Goal: Task Accomplishment & Management: Manage account settings

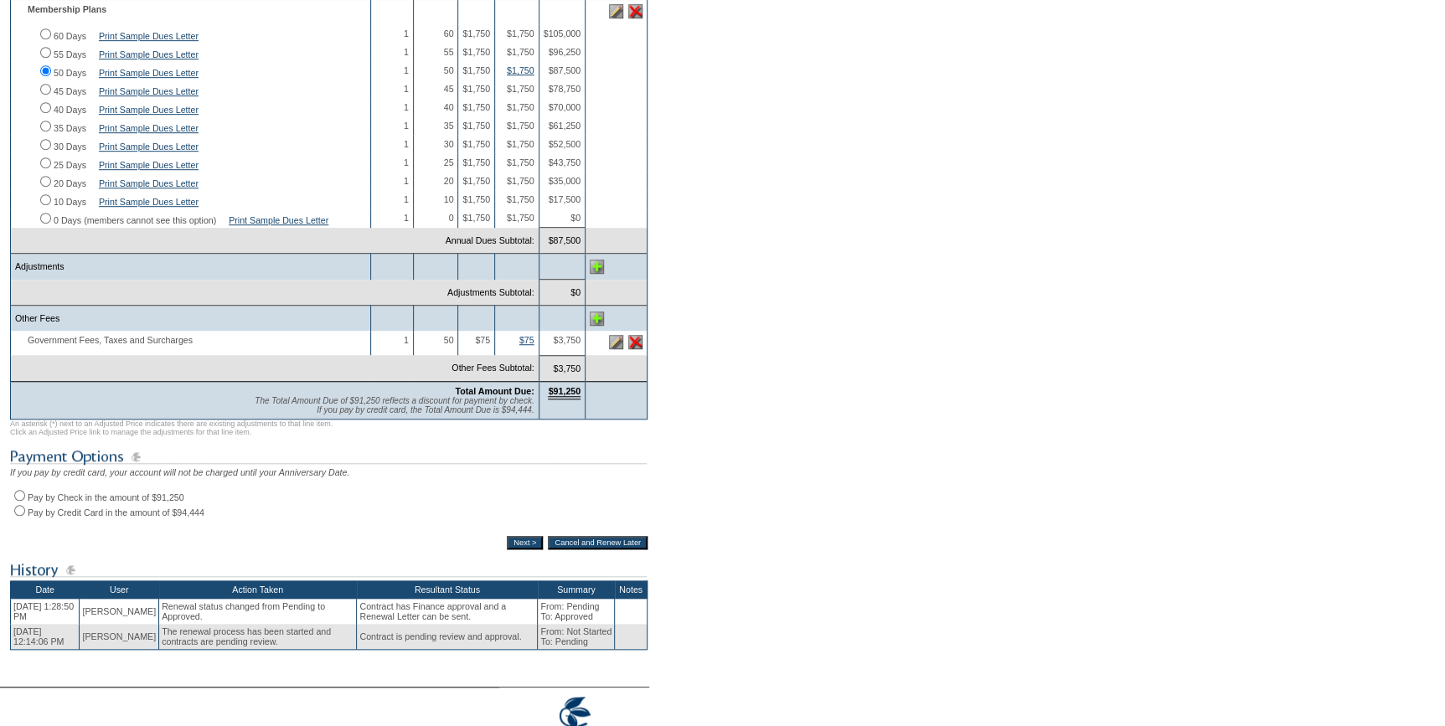
scroll to position [457, 0]
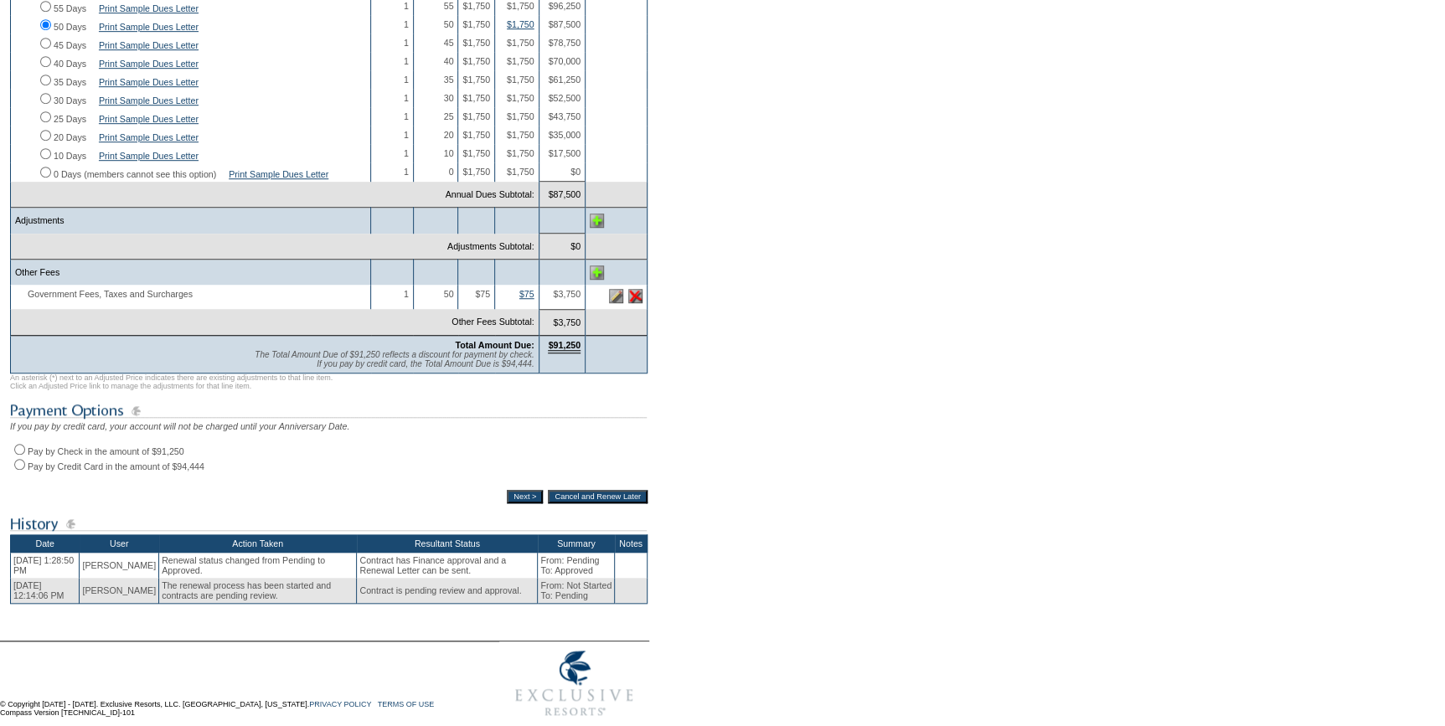
click at [16, 455] on input "Pay by Check in the amount of $91,250" at bounding box center [19, 449] width 11 height 11
radio input "true"
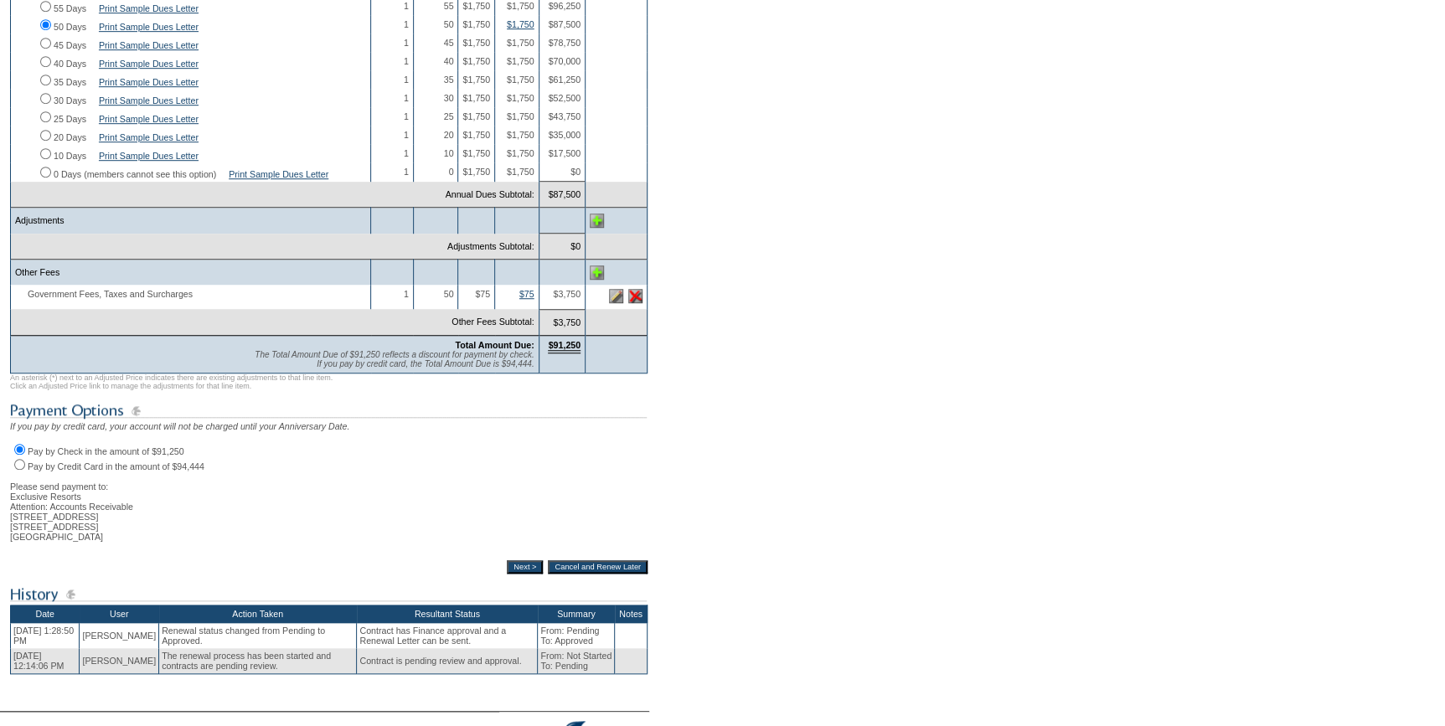
click at [514, 574] on input "Next >" at bounding box center [525, 566] width 36 height 13
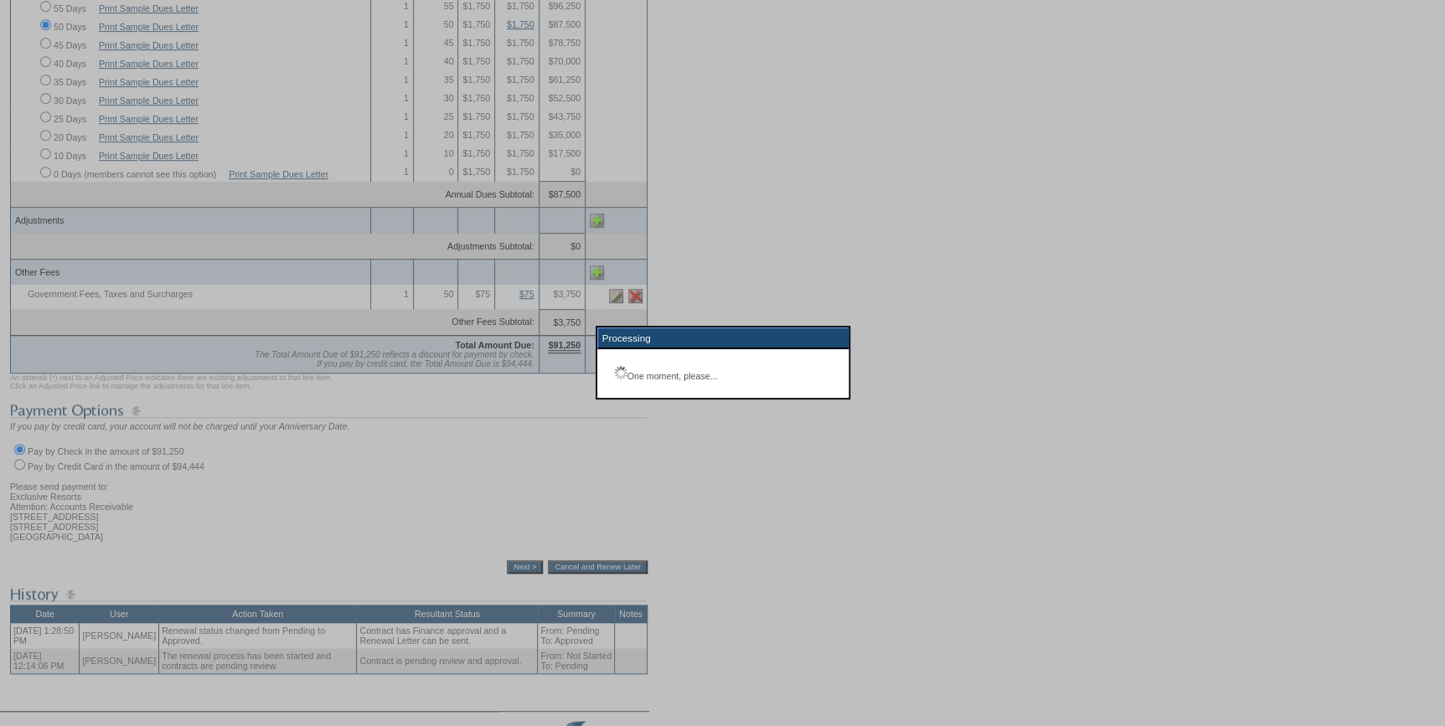
scroll to position [120, 0]
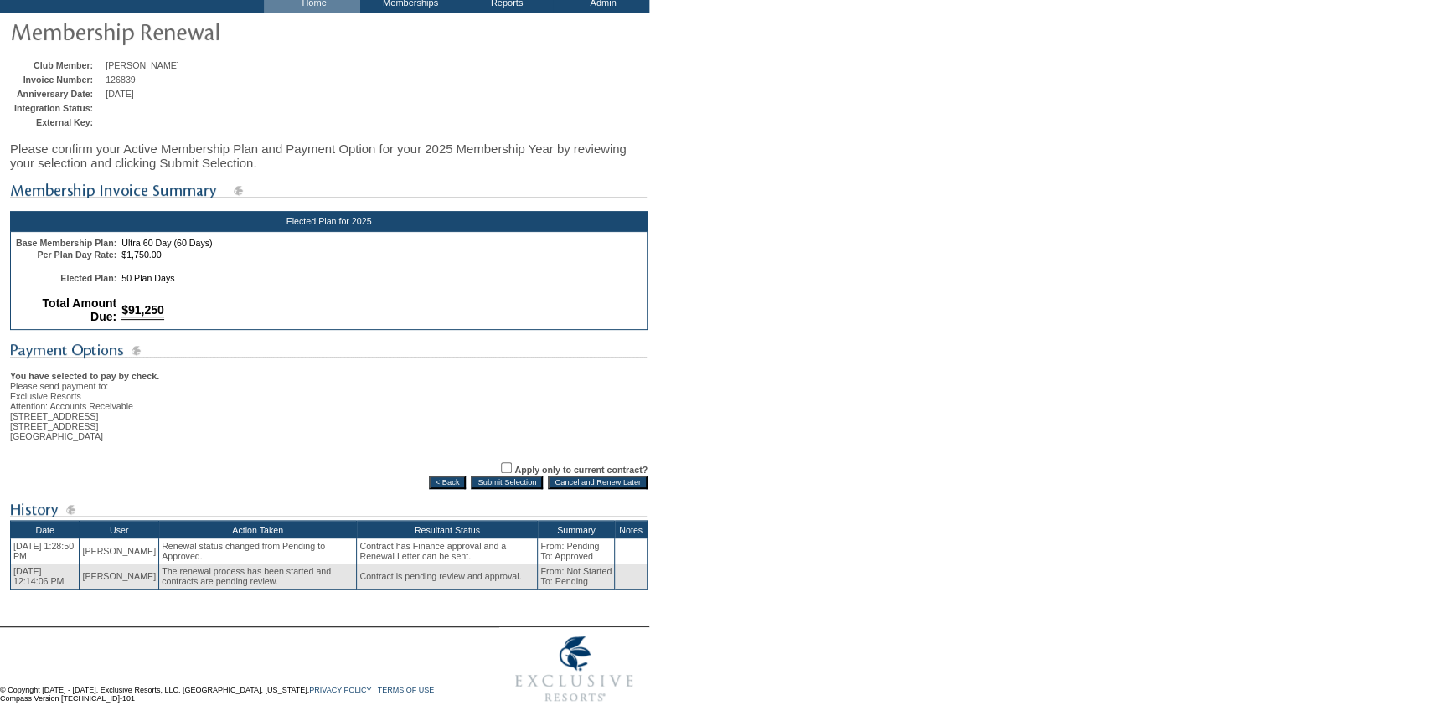
click at [508, 478] on input "Submit Selection" at bounding box center [507, 482] width 72 height 13
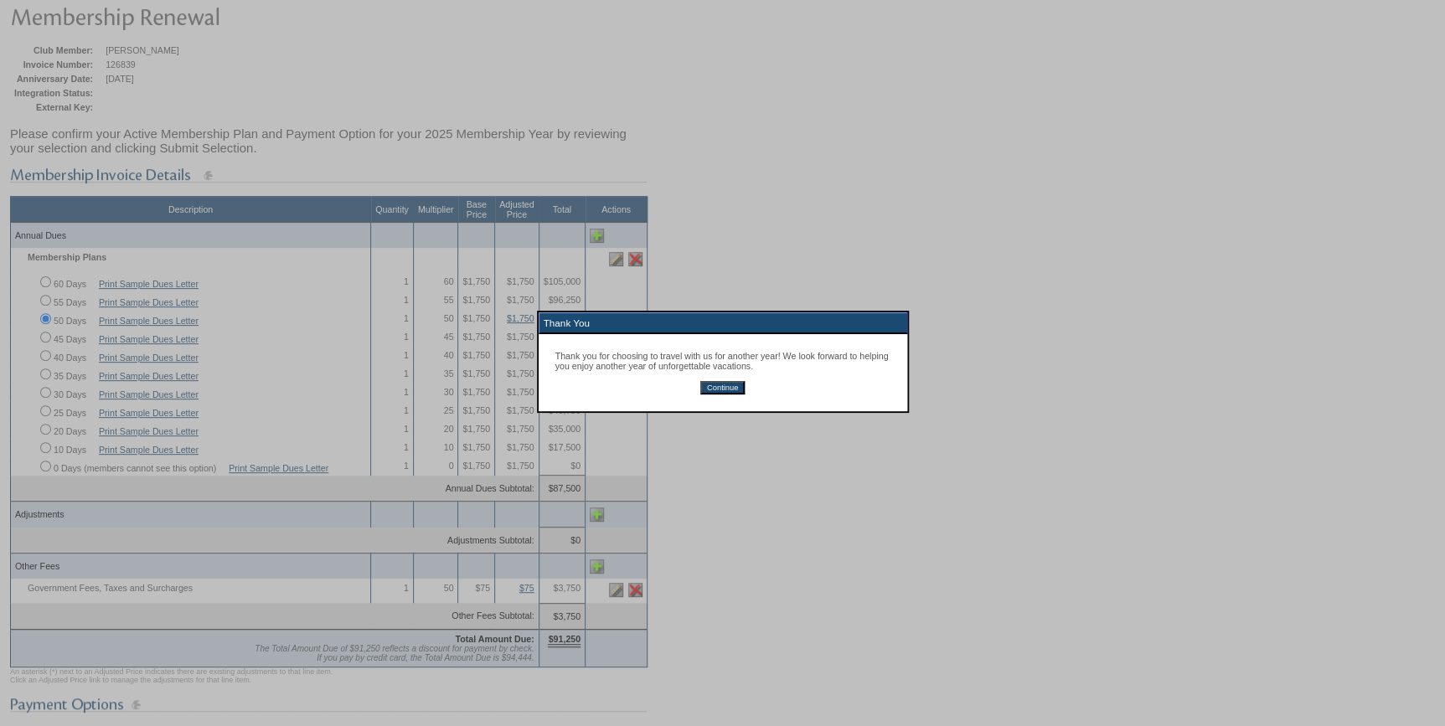
click at [718, 390] on input "Continue" at bounding box center [722, 387] width 44 height 13
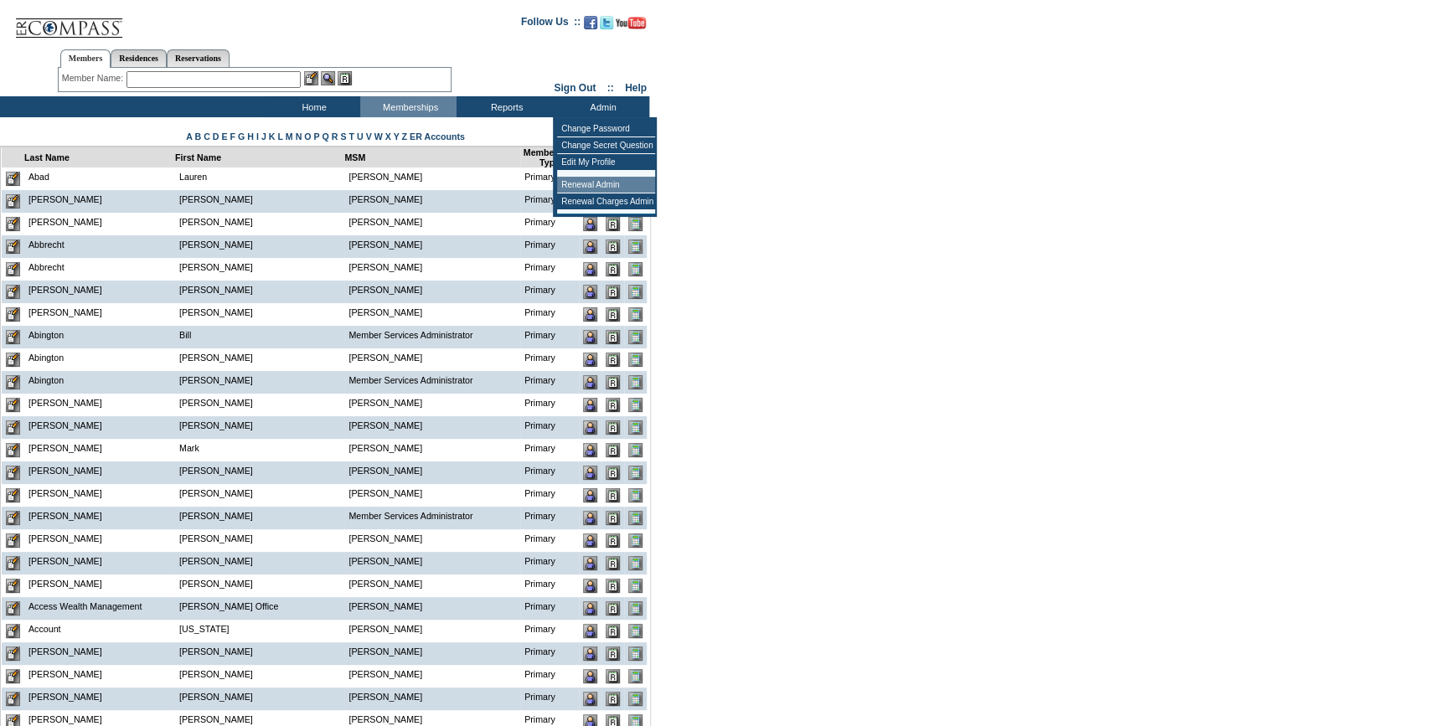
click at [597, 184] on td "Renewal Admin" at bounding box center [606, 185] width 98 height 17
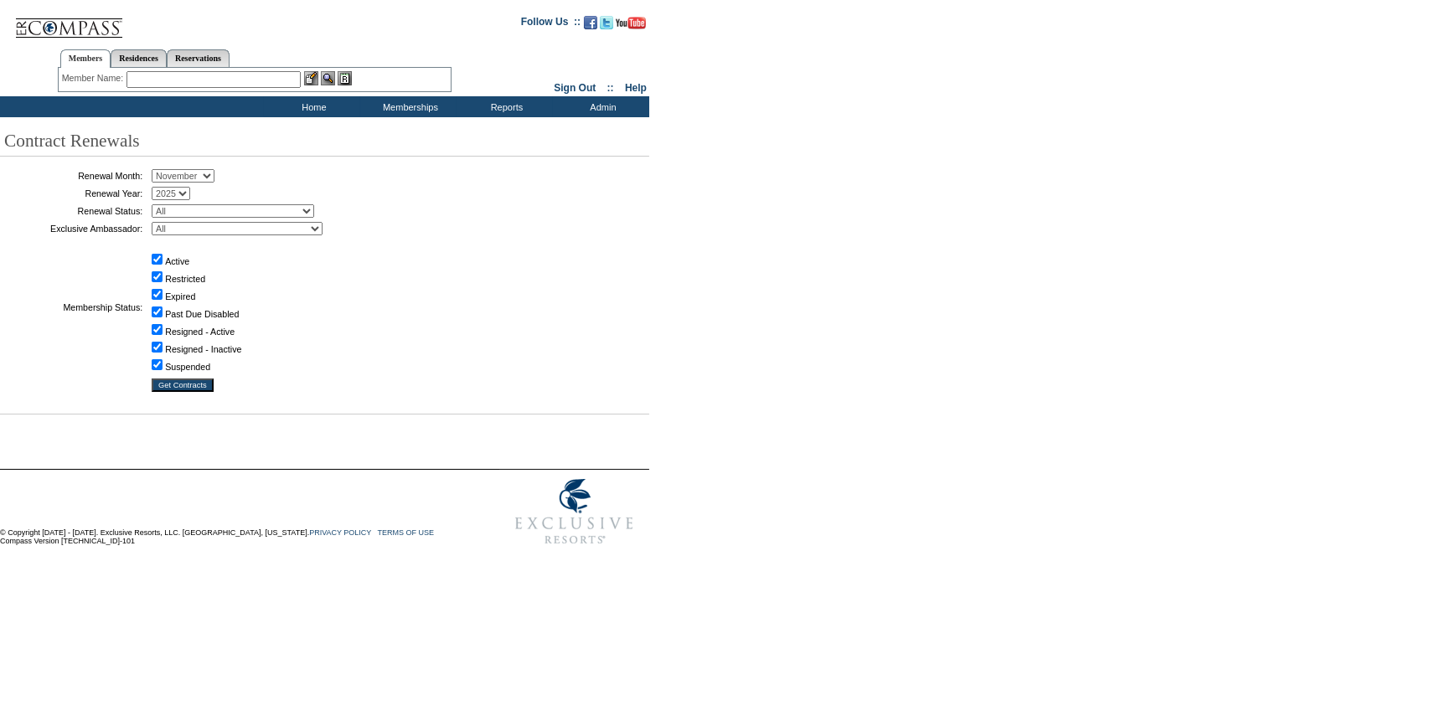
click at [178, 174] on select "January February March April May June July August September October November De…" at bounding box center [183, 175] width 63 height 13
select select "9"
click at [157, 170] on select "January February March April May June July August September October November De…" at bounding box center [183, 175] width 63 height 13
drag, startPoint x: 210, startPoint y: 209, endPoint x: 209, endPoint y: 219, distance: 10.2
click at [210, 209] on select "All Not Started Pending Approved Election Made Election Changed No Response Man…" at bounding box center [233, 210] width 163 height 13
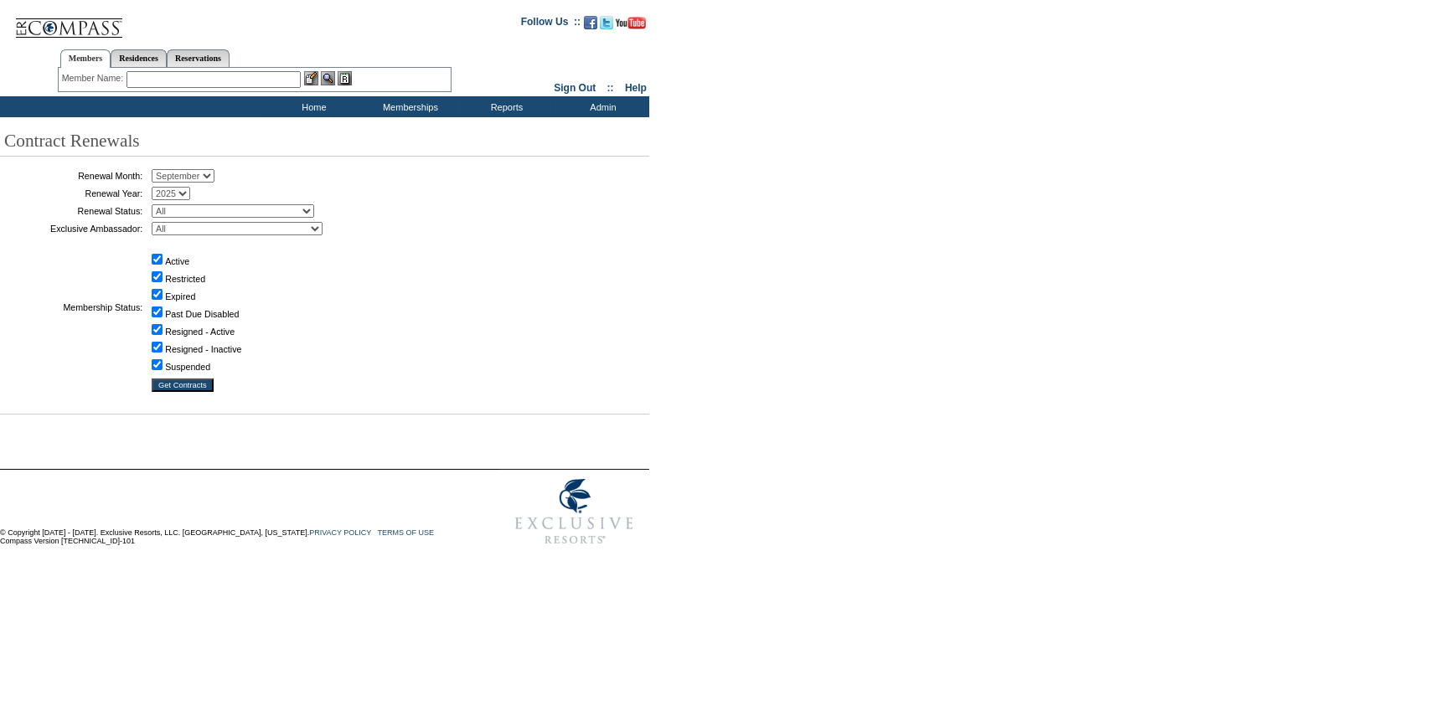
select select "5"
click at [157, 204] on select "All Not Started Pending Approved Election Made Election Changed No Response Man…" at bounding box center [233, 210] width 163 height 13
click at [192, 384] on input "Get Contracts" at bounding box center [183, 385] width 62 height 13
